Goal: Task Accomplishment & Management: Manage account settings

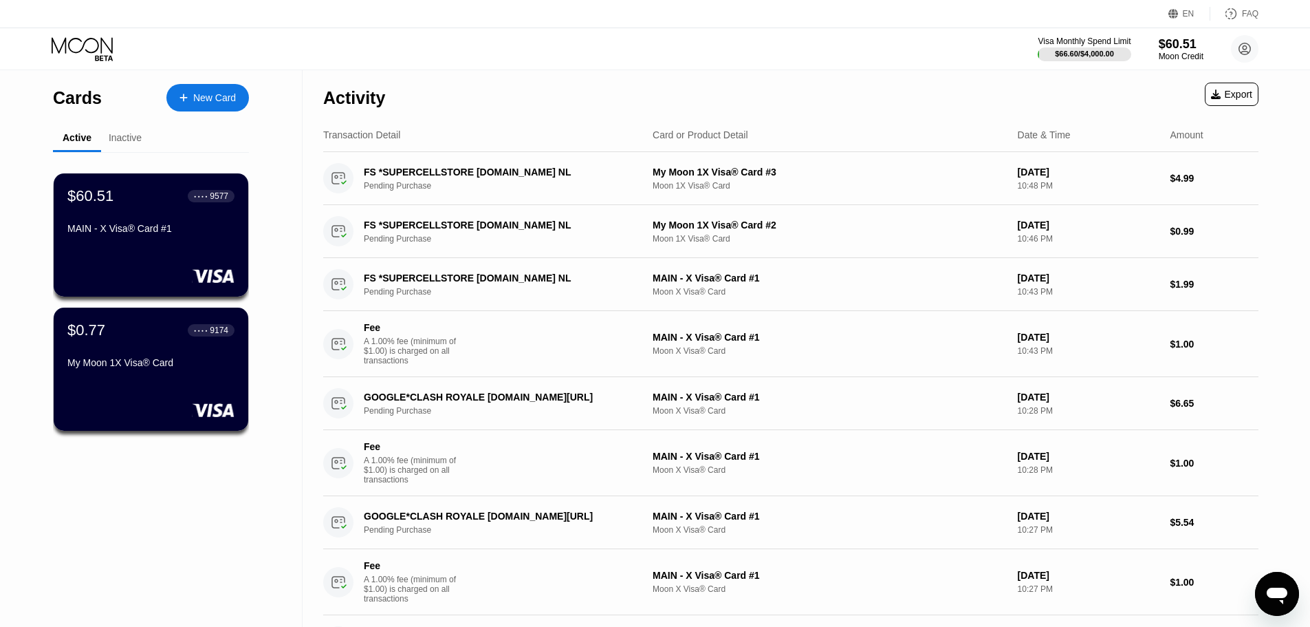
click at [160, 248] on div "$60.51 ● ● ● ● 9577 MAIN - X Visa® Card #1" at bounding box center [151, 234] width 195 height 123
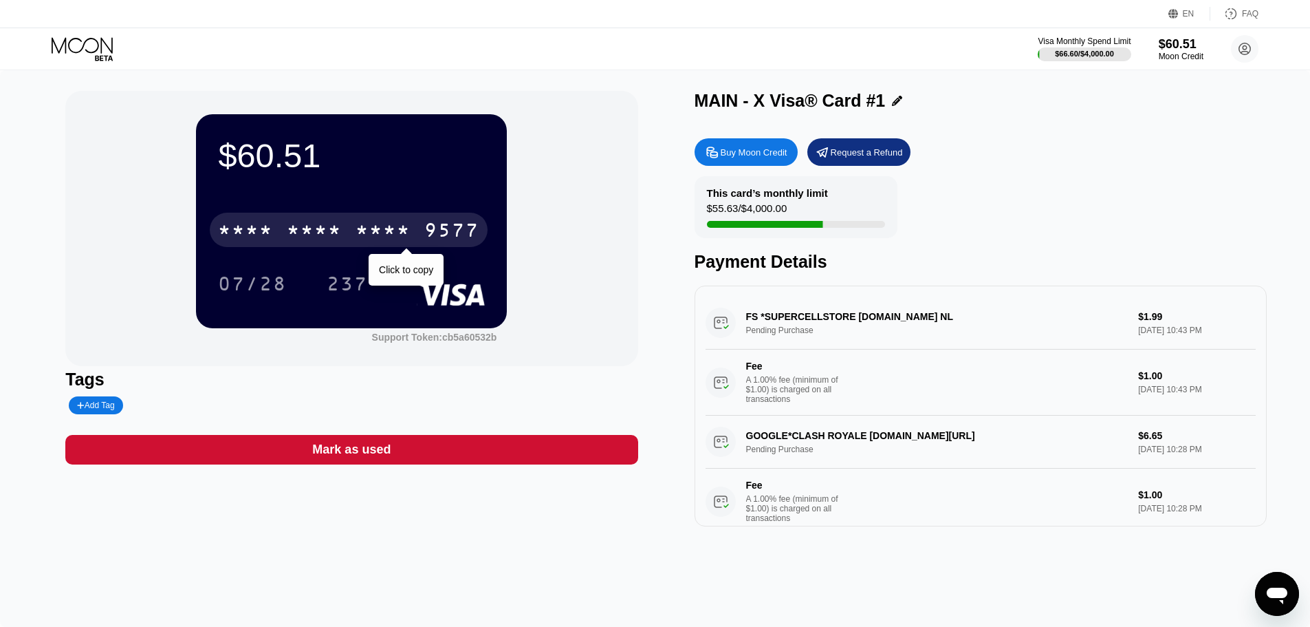
drag, startPoint x: 382, startPoint y: 235, endPoint x: 433, endPoint y: 255, distance: 54.3
click at [382, 235] on div "* * * *" at bounding box center [383, 232] width 55 height 22
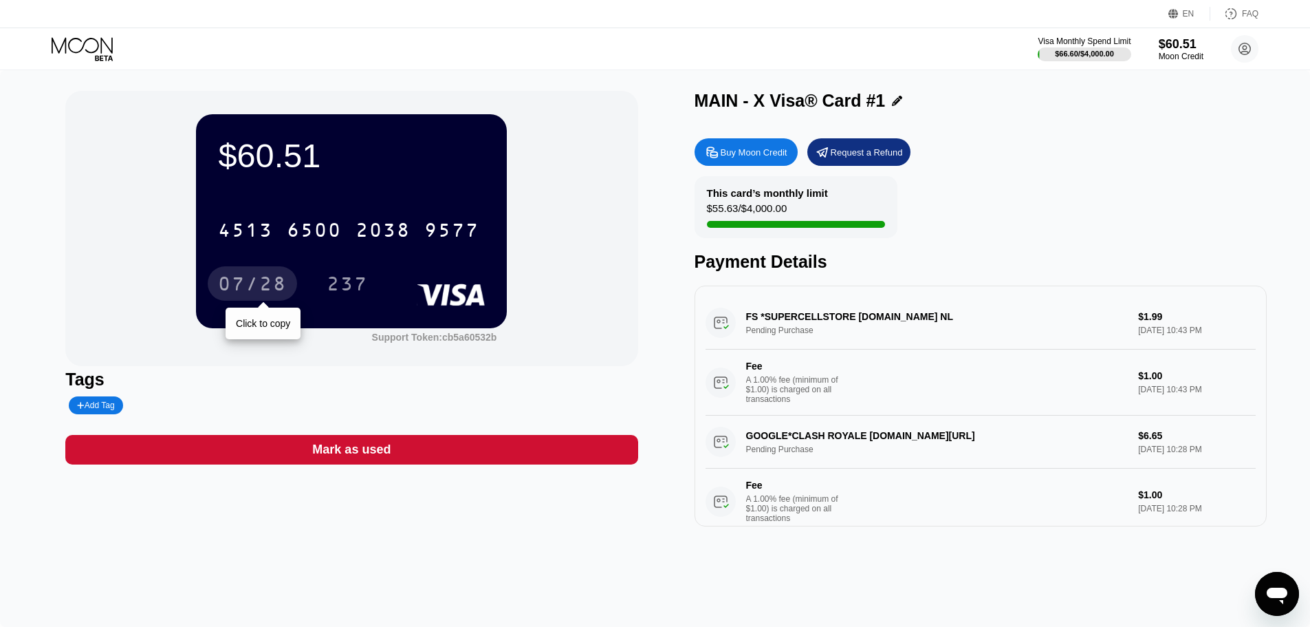
click at [248, 282] on div "07/28" at bounding box center [252, 285] width 69 height 22
drag, startPoint x: 343, startPoint y: 285, endPoint x: 878, endPoint y: 602, distance: 621.8
click at [343, 285] on div "237" at bounding box center [347, 285] width 41 height 22
click at [95, 41] on icon at bounding box center [84, 49] width 64 height 24
